Goal: Task Accomplishment & Management: Use online tool/utility

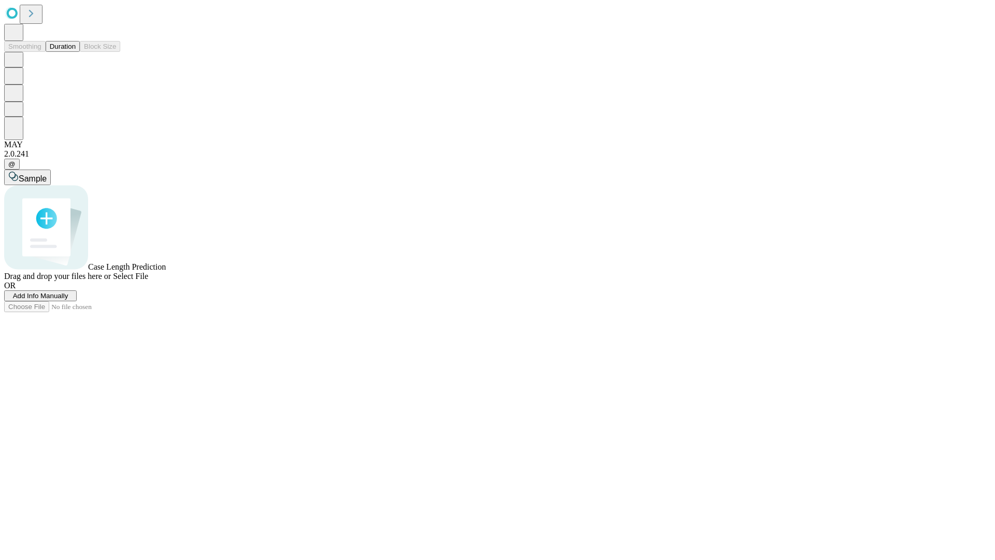
click at [76, 52] on button "Duration" at bounding box center [63, 46] width 34 height 11
click at [148, 280] on span "Select File" at bounding box center [130, 276] width 35 height 9
